Goal: Transaction & Acquisition: Purchase product/service

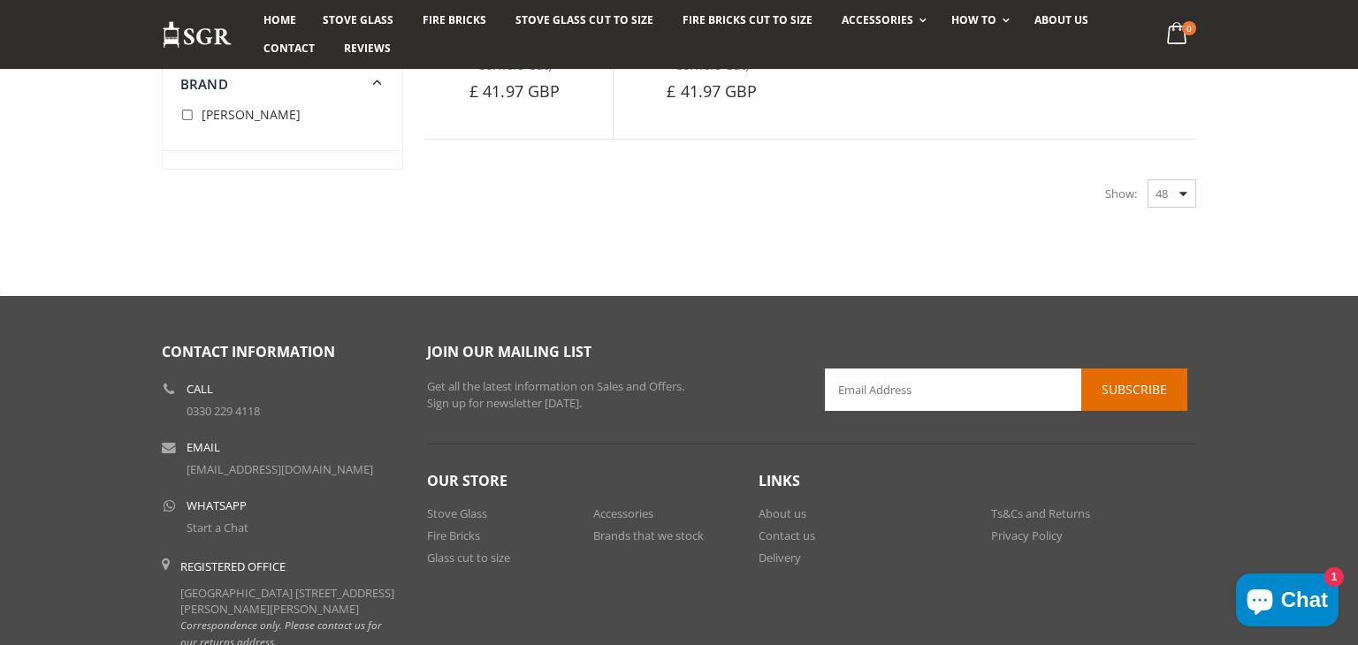
scroll to position [1202, 0]
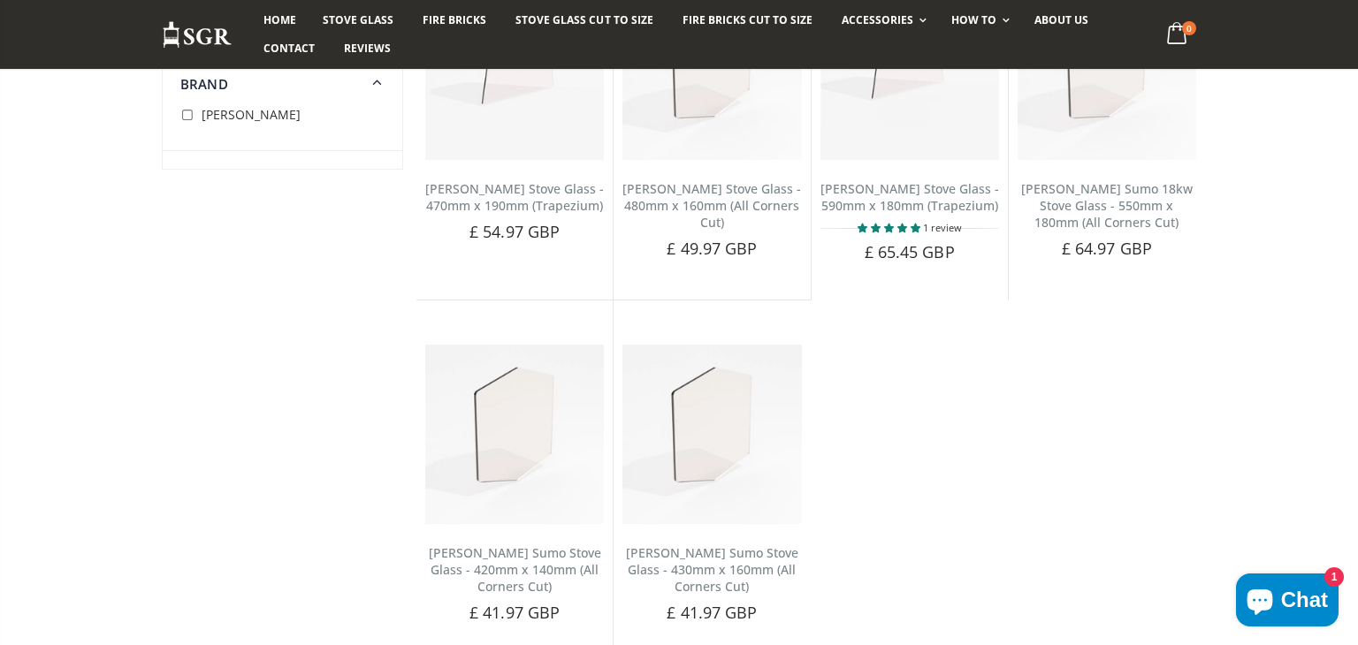
scroll to position [707, 0]
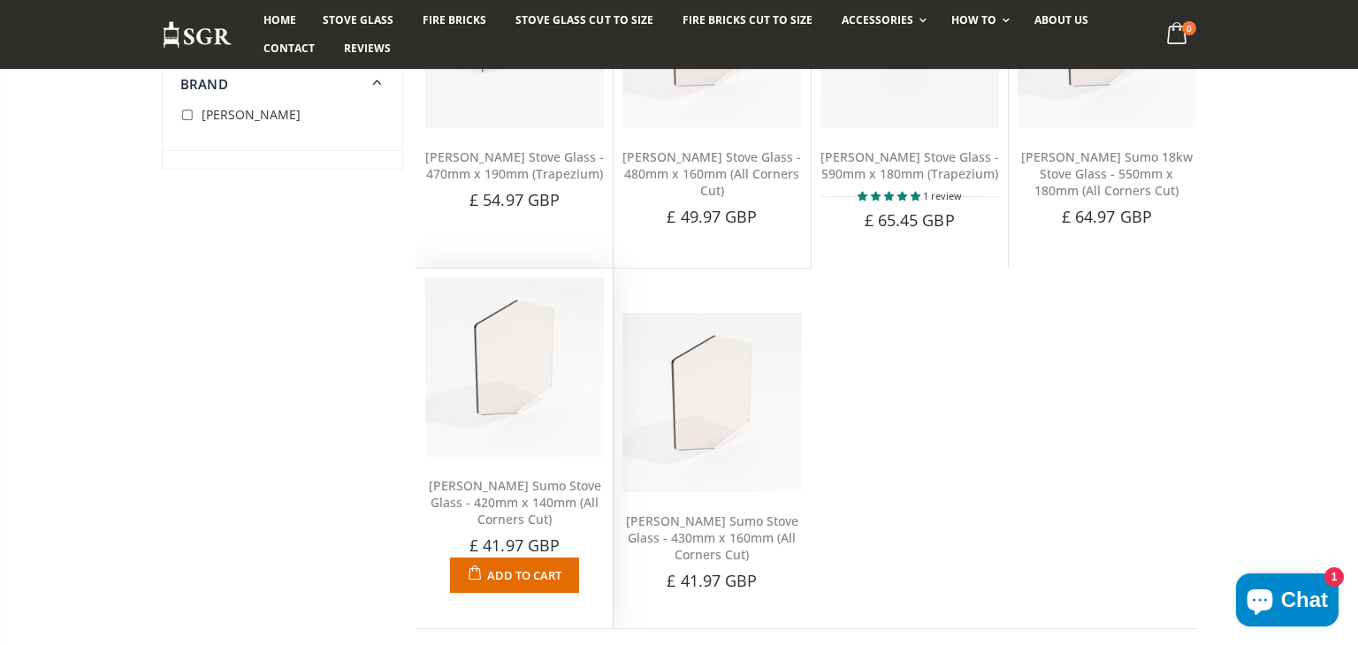
click at [513, 390] on img at bounding box center [514, 367] width 179 height 179
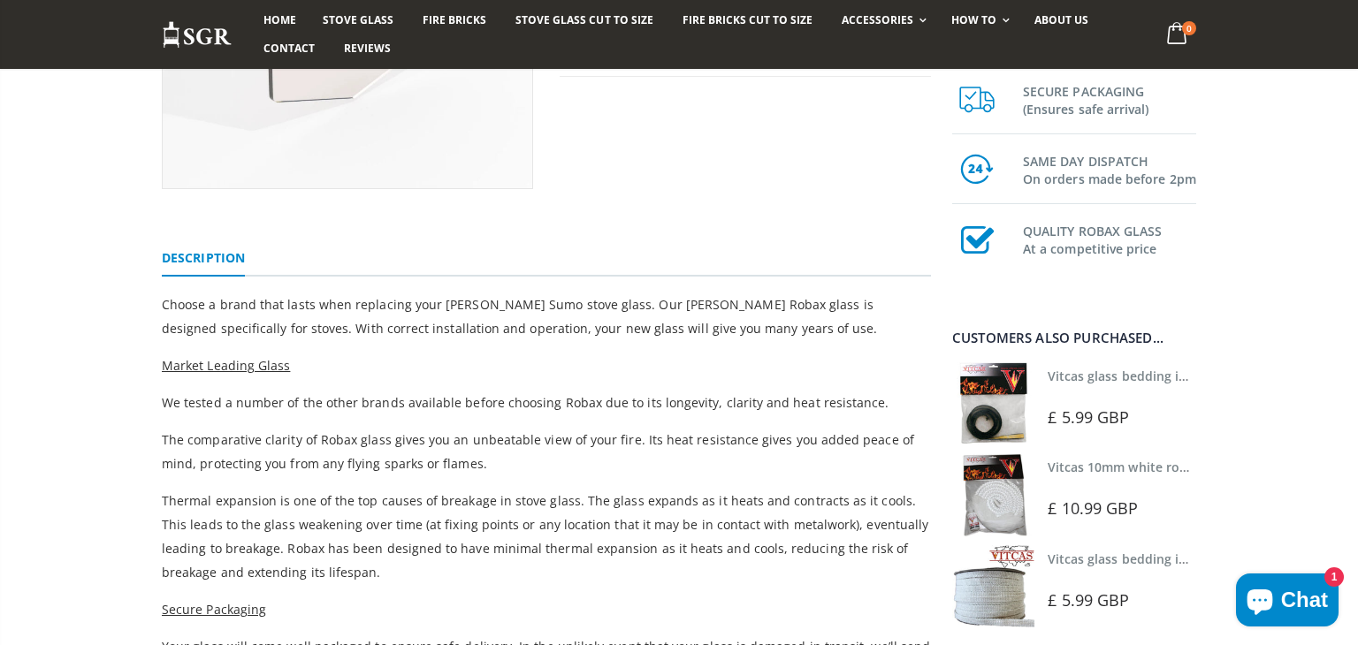
scroll to position [389, 0]
